Goal: Information Seeking & Learning: Learn about a topic

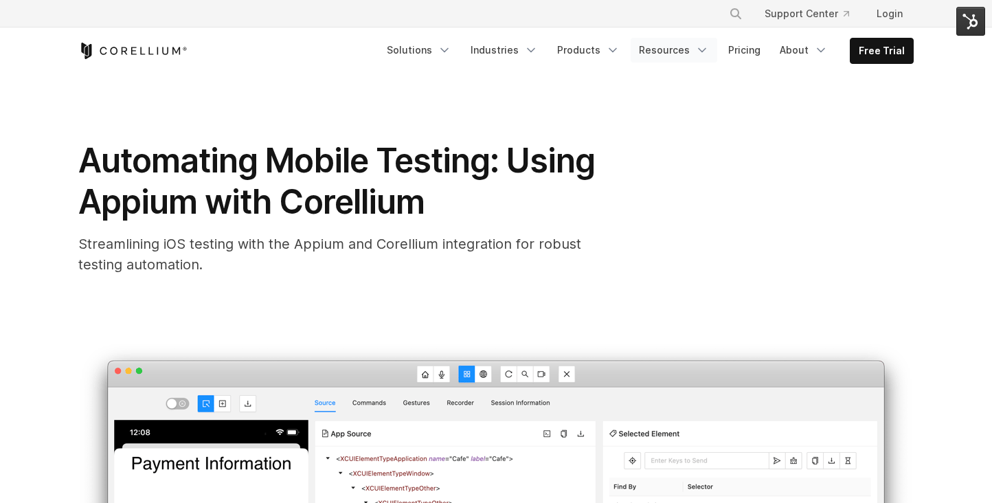
click at [696, 54] on link "Resources" at bounding box center [674, 50] width 87 height 25
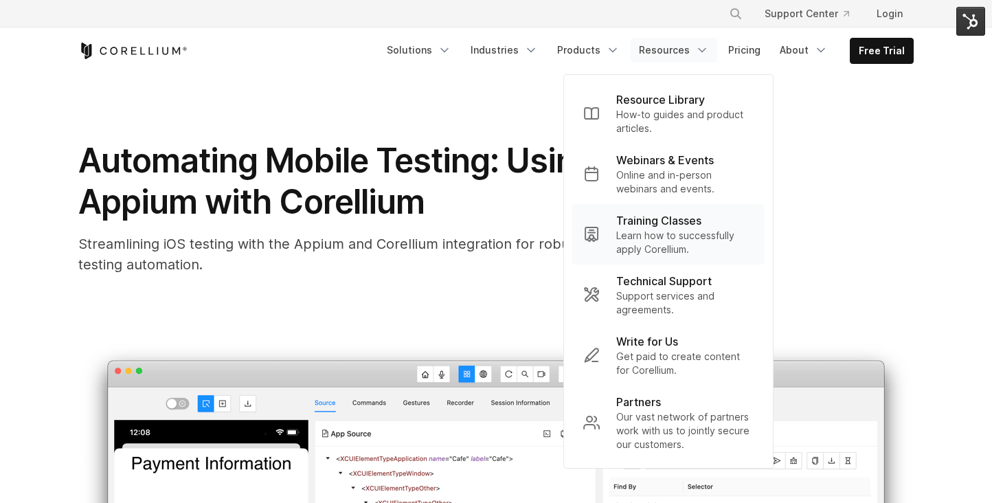
click at [666, 227] on p "Training Classes" at bounding box center [658, 220] width 85 height 16
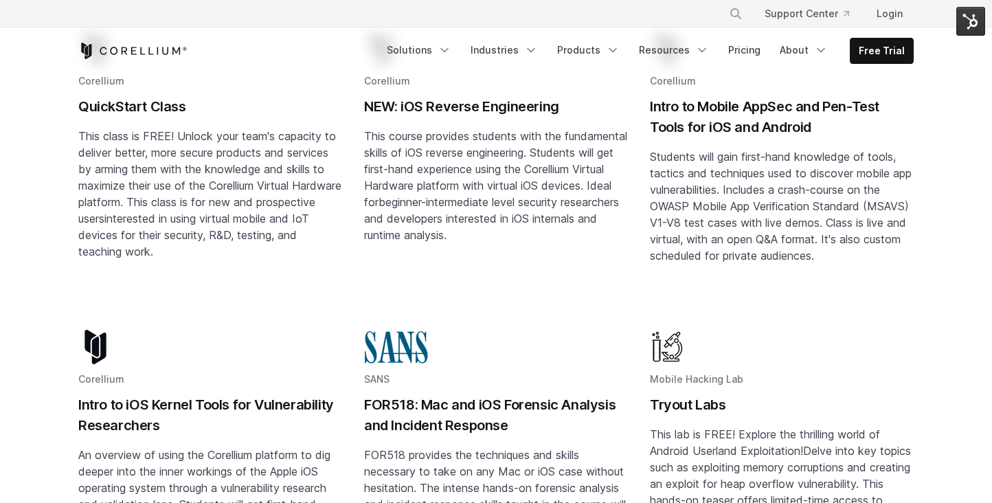
scroll to position [307, 0]
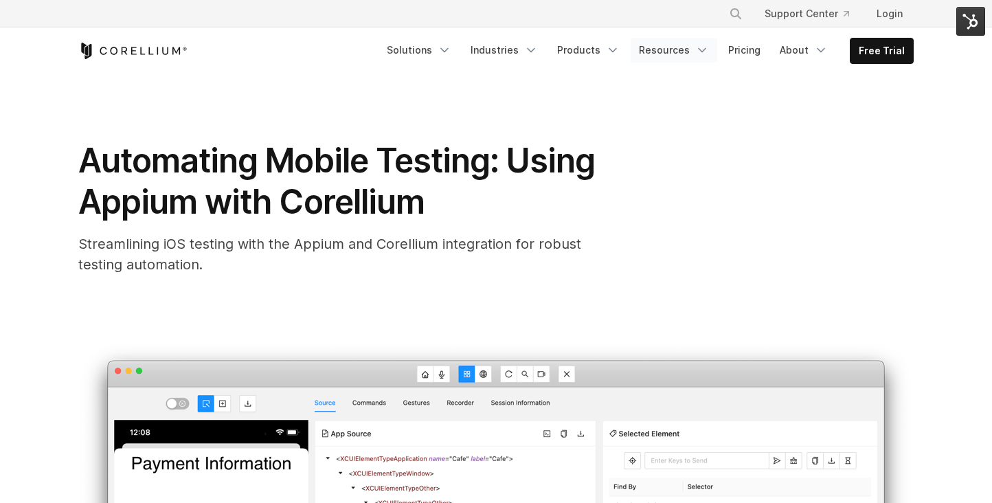
click at [713, 52] on link "Resources" at bounding box center [674, 50] width 87 height 25
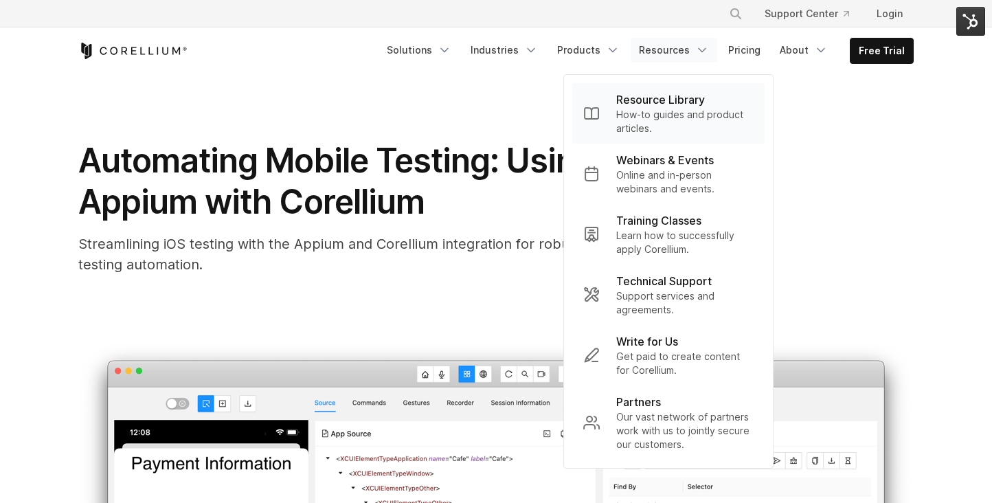
click at [666, 111] on p "How-to guides and product articles." at bounding box center [684, 121] width 137 height 27
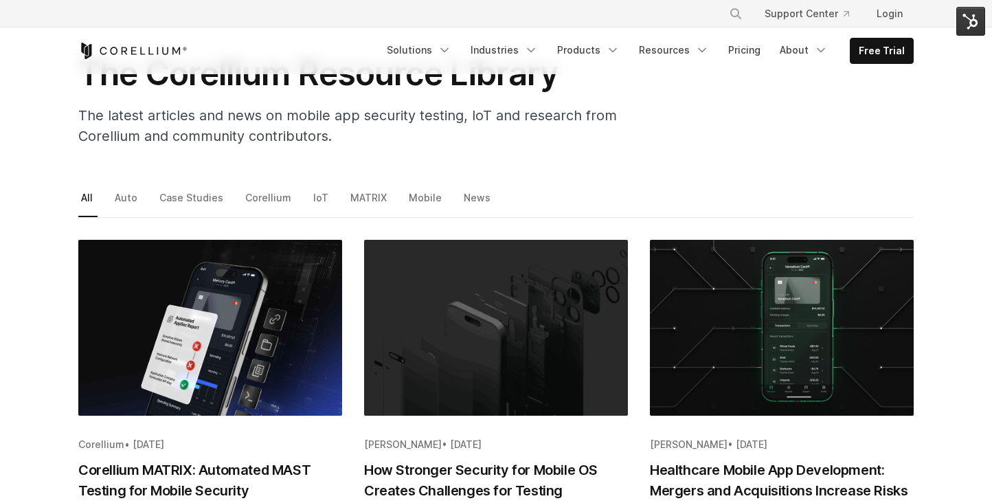
scroll to position [122, 0]
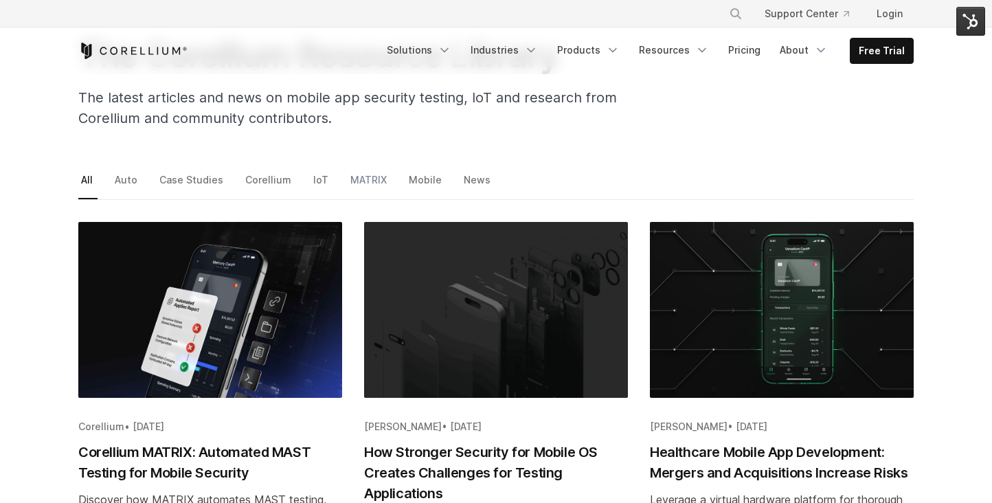
click at [367, 183] on link "MATRIX" at bounding box center [370, 184] width 44 height 29
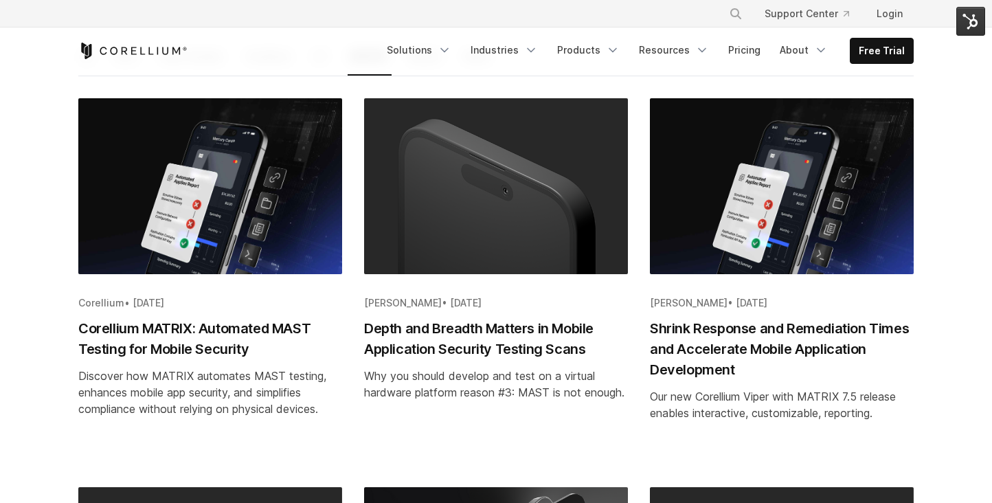
scroll to position [191, 0]
